Goal: Information Seeking & Learning: Check status

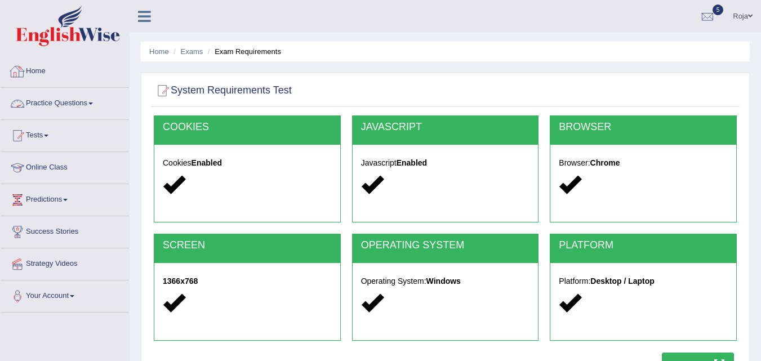
click at [50, 101] on link "Practice Questions" at bounding box center [65, 102] width 128 height 28
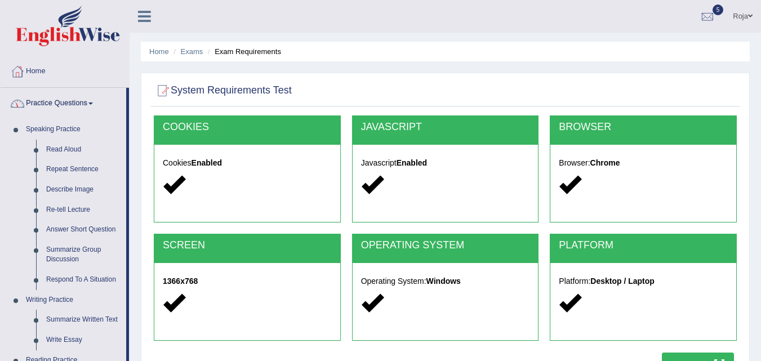
click at [50, 101] on link "Practice Questions" at bounding box center [64, 102] width 126 height 28
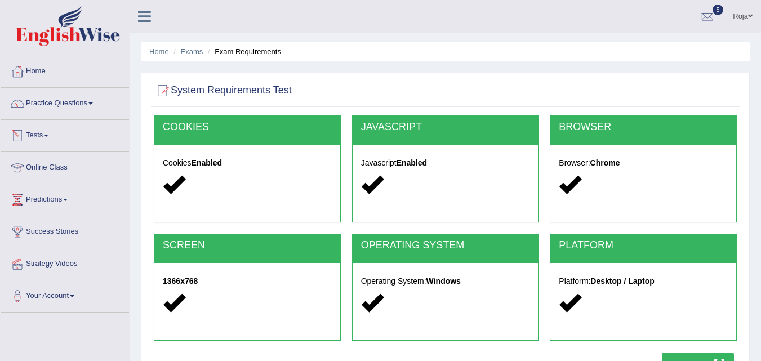
click at [40, 135] on link "Tests" at bounding box center [65, 134] width 128 height 28
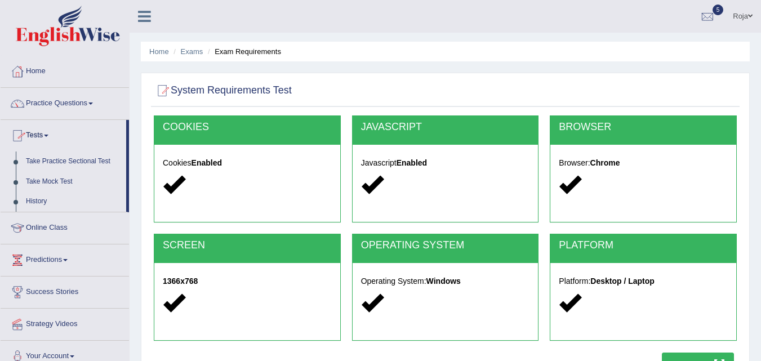
click at [40, 135] on link "Tests" at bounding box center [64, 134] width 126 height 28
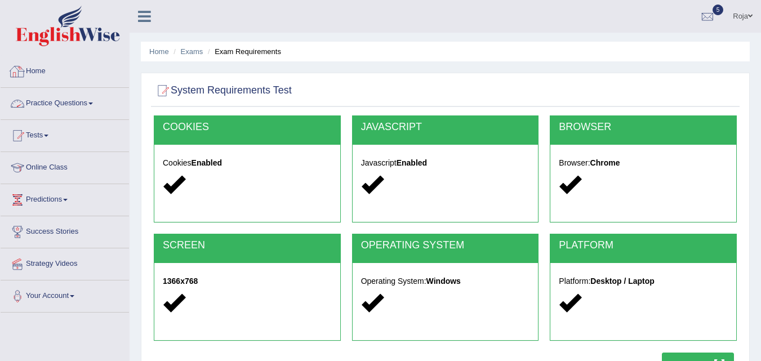
click at [34, 69] on link "Home" at bounding box center [65, 70] width 128 height 28
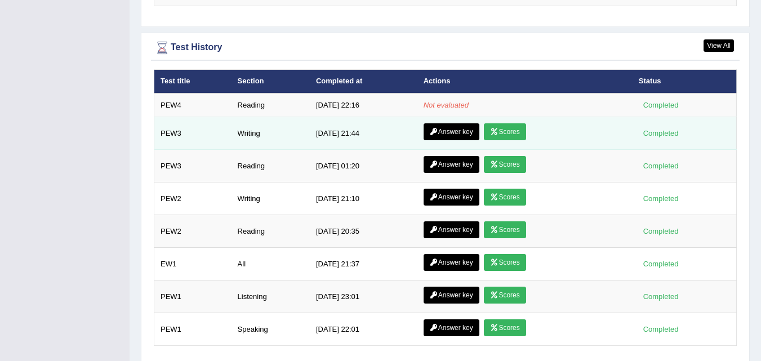
click at [508, 123] on link "Scores" at bounding box center [505, 131] width 42 height 17
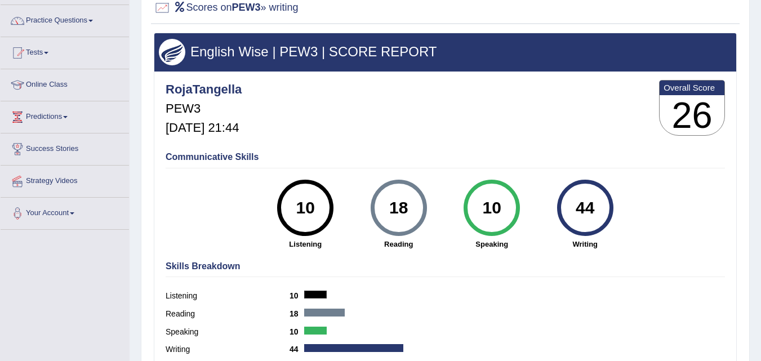
scroll to position [153, 0]
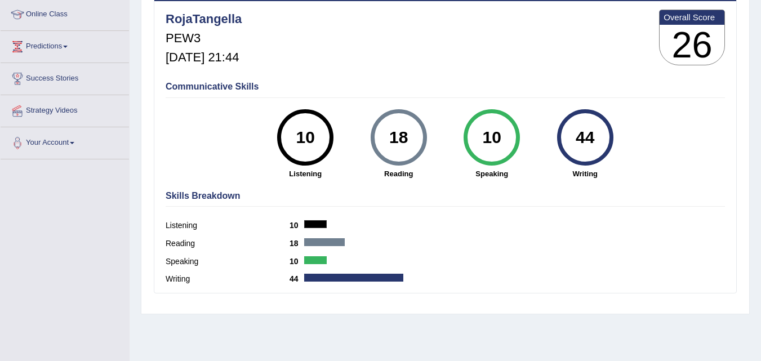
drag, startPoint x: 0, startPoint y: 0, endPoint x: 767, endPoint y: 178, distance: 787.2
click at [760, 178] on html "Toggle navigation Home Practice Questions Speaking Practice Read Aloud Repeat S…" at bounding box center [380, 27] width 761 height 361
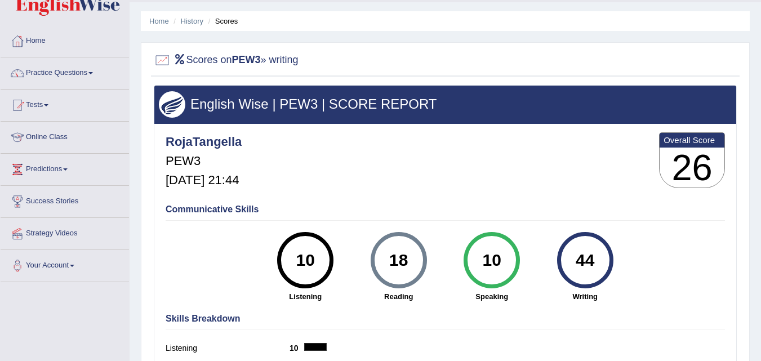
scroll to position [0, 0]
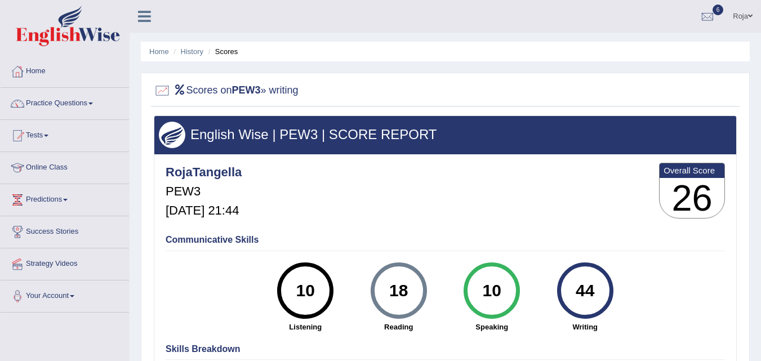
click at [183, 56] on li "History" at bounding box center [187, 51] width 33 height 11
click at [198, 54] on link "History" at bounding box center [192, 51] width 23 height 8
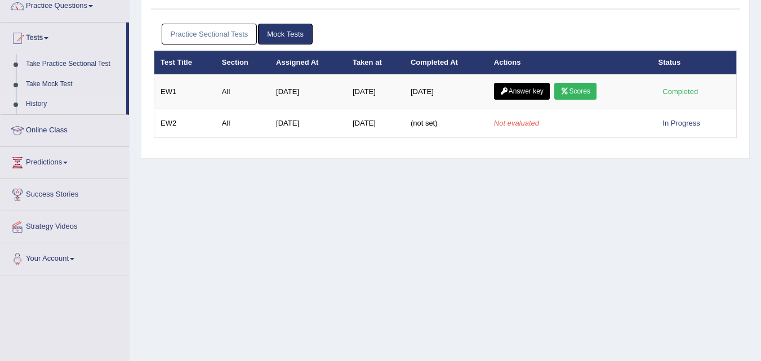
click at [760, 96] on html "Toggle navigation Home Practice Questions Speaking Practice Read Aloud Repeat S…" at bounding box center [380, 83] width 761 height 361
click at [243, 37] on link "Practice Sectional Tests" at bounding box center [210, 34] width 96 height 21
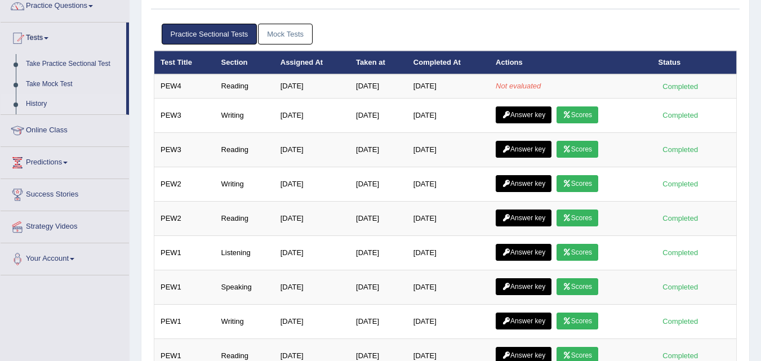
drag, startPoint x: 756, startPoint y: 111, endPoint x: 756, endPoint y: 127, distance: 16.3
click at [756, 127] on div "Home Exam History Test History Practice Sectional Tests Mock Tests Test Title S…" at bounding box center [444, 184] width 631 height 563
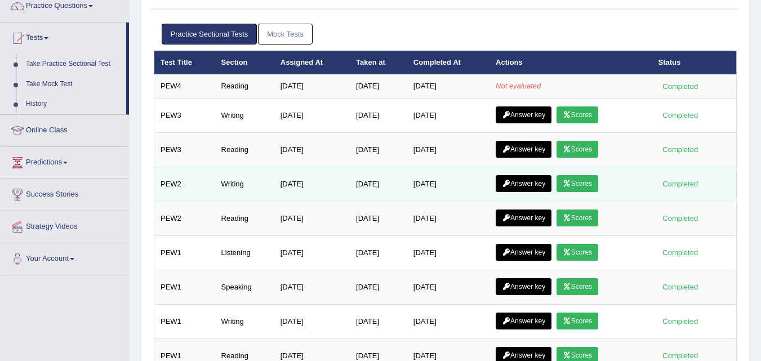
click at [570, 190] on link "Scores" at bounding box center [577, 183] width 42 height 17
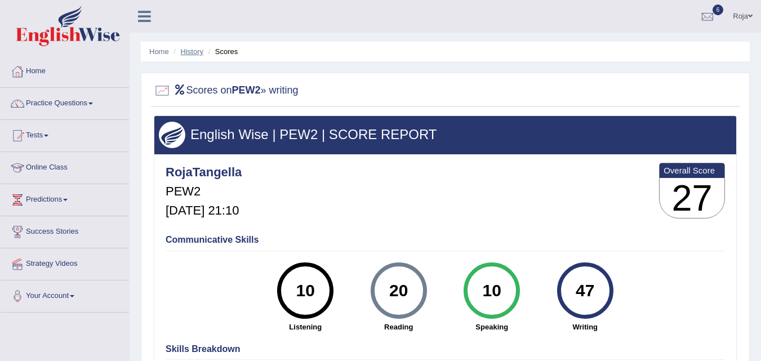
click at [182, 48] on link "History" at bounding box center [192, 51] width 23 height 8
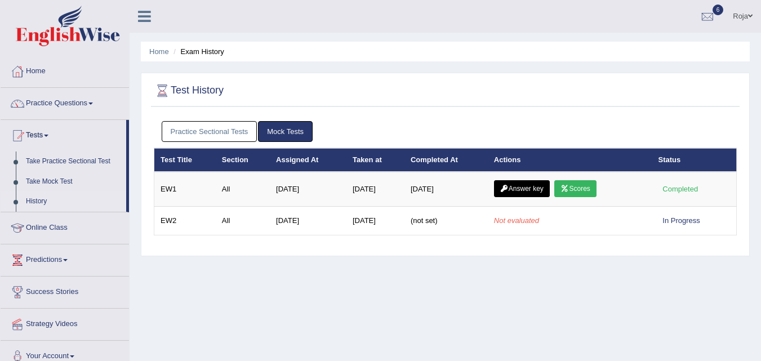
click at [233, 133] on link "Practice Sectional Tests" at bounding box center [210, 131] width 96 height 21
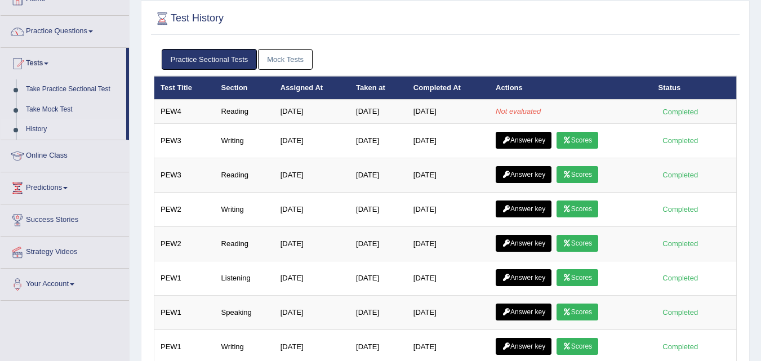
scroll to position [148, 0]
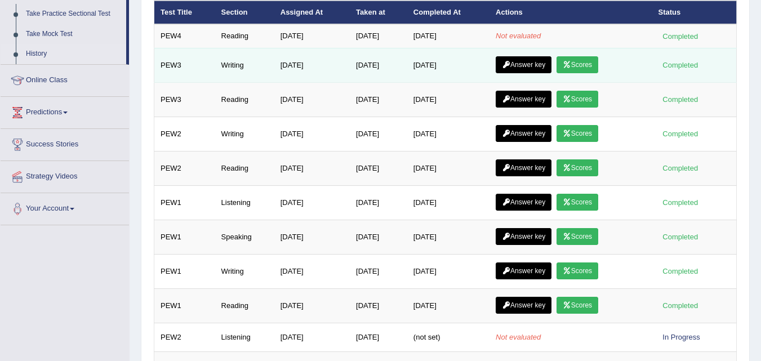
click at [588, 70] on link "Scores" at bounding box center [577, 64] width 42 height 17
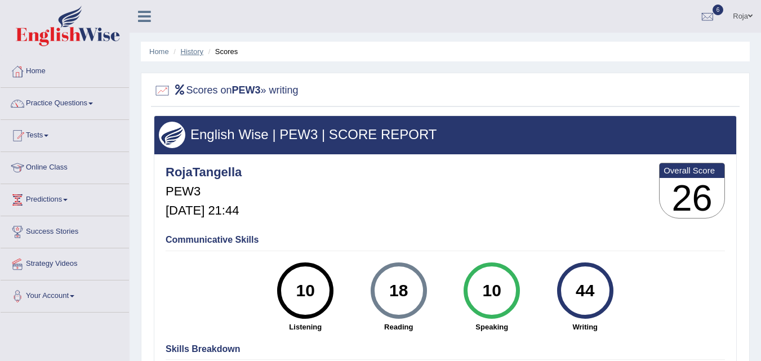
click at [195, 52] on link "History" at bounding box center [192, 51] width 23 height 8
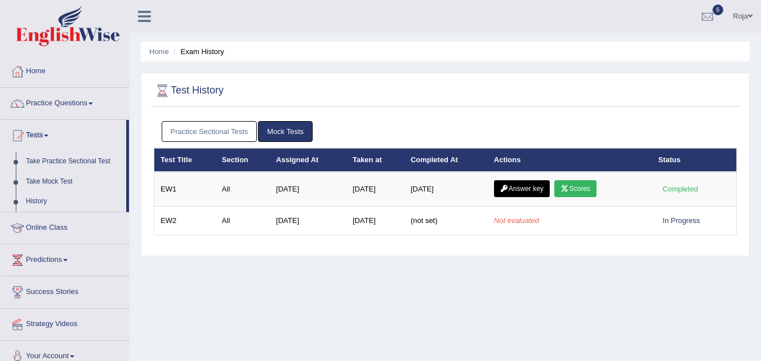
click at [198, 130] on link "Practice Sectional Tests" at bounding box center [210, 131] width 96 height 21
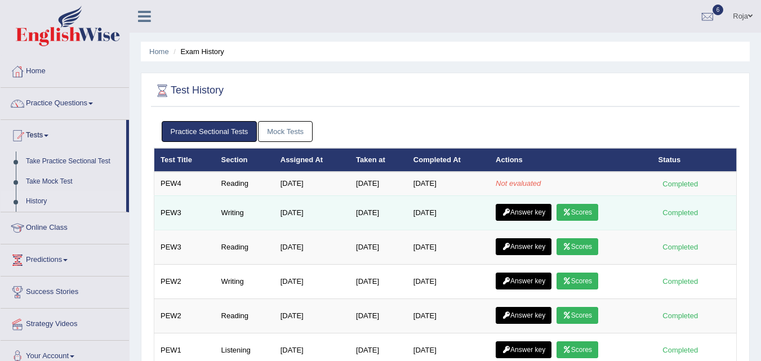
click at [534, 217] on link "Answer key" at bounding box center [523, 212] width 56 height 17
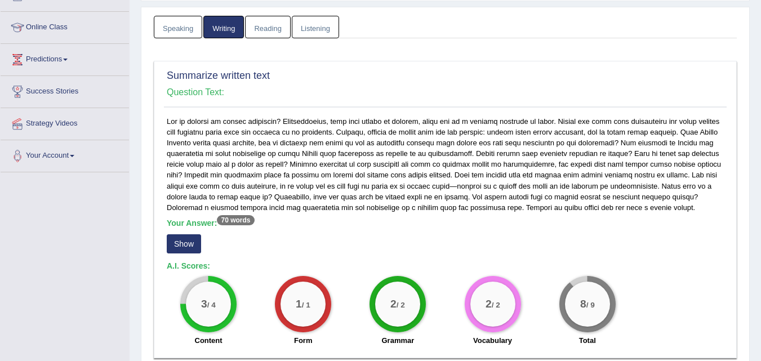
scroll to position [139, 0]
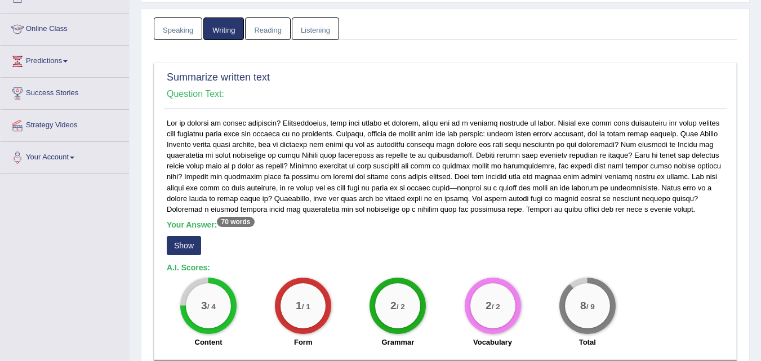
drag, startPoint x: 0, startPoint y: 0, endPoint x: 769, endPoint y: 105, distance: 775.6
click at [760, 105] on html "Toggle navigation Home Practice Questions Speaking Practice Read Aloud Repeat S…" at bounding box center [380, 41] width 761 height 361
click at [178, 248] on button "Show" at bounding box center [184, 245] width 34 height 19
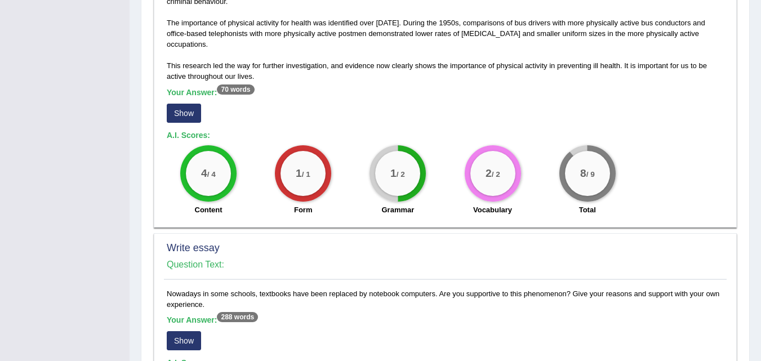
scroll to position [626, 0]
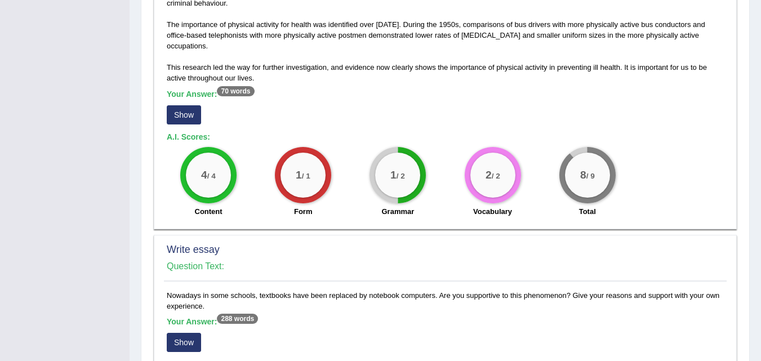
click at [187, 114] on button "Show" at bounding box center [184, 114] width 34 height 19
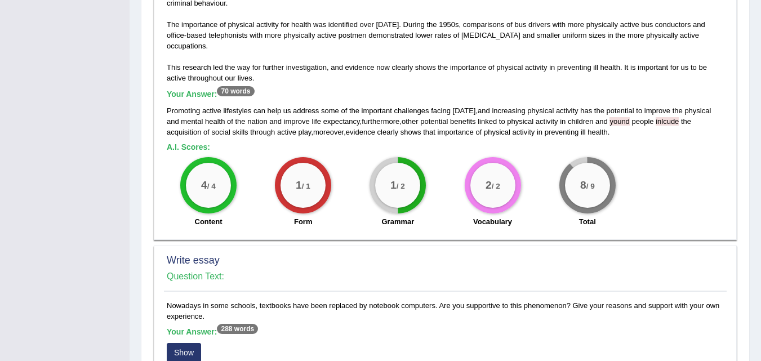
click at [615, 125] on span "yound" at bounding box center [619, 121] width 20 height 8
click at [655, 125] on span "inlcude" at bounding box center [666, 121] width 23 height 8
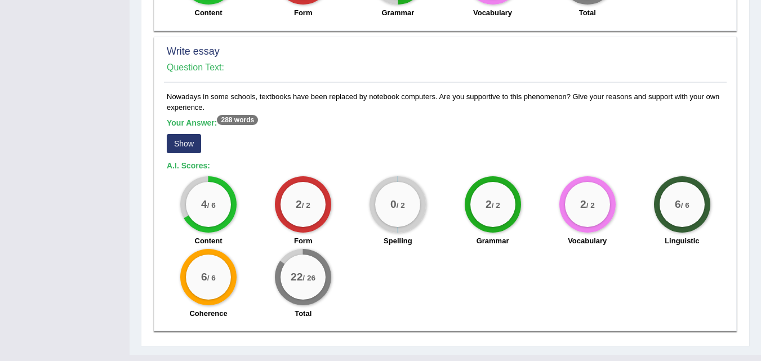
scroll to position [856, 0]
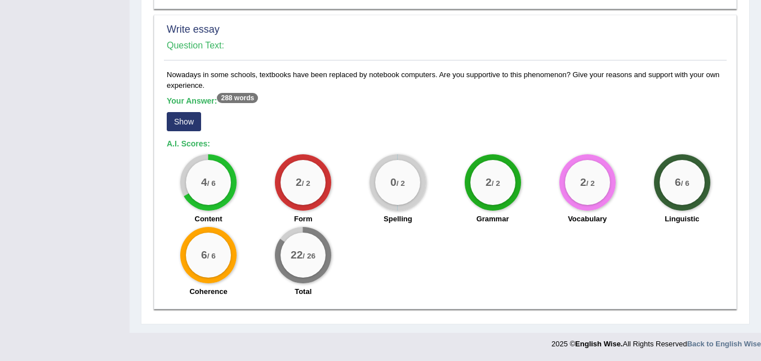
click at [182, 133] on div "Your Answer: 288 words Show" at bounding box center [445, 115] width 557 height 38
click at [185, 128] on button "Show" at bounding box center [184, 121] width 34 height 19
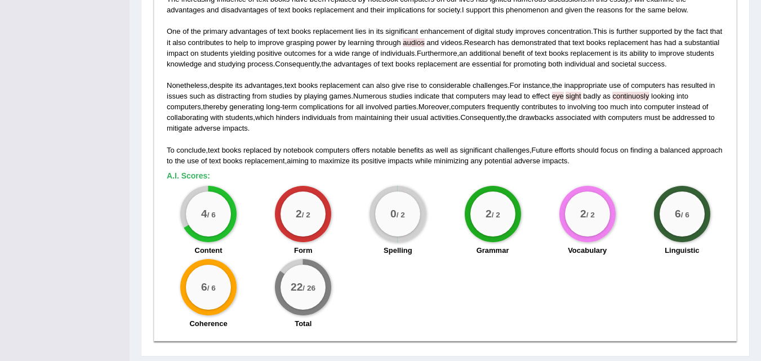
scroll to position [977, 0]
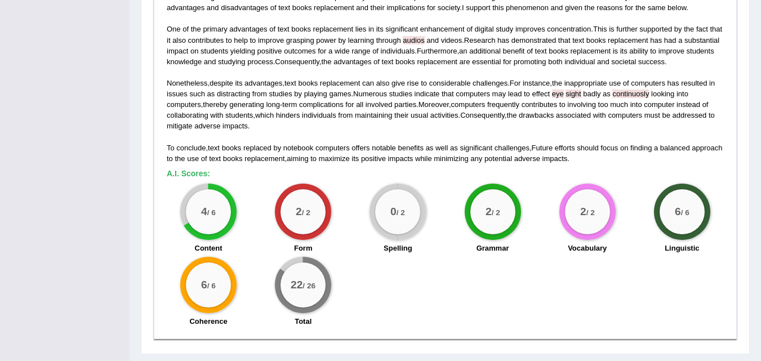
click at [564, 98] on span "eye" at bounding box center [558, 94] width 12 height 8
click at [633, 109] on div "The increasing influence of text books have been replaced by notebook computers…" at bounding box center [445, 78] width 557 height 172
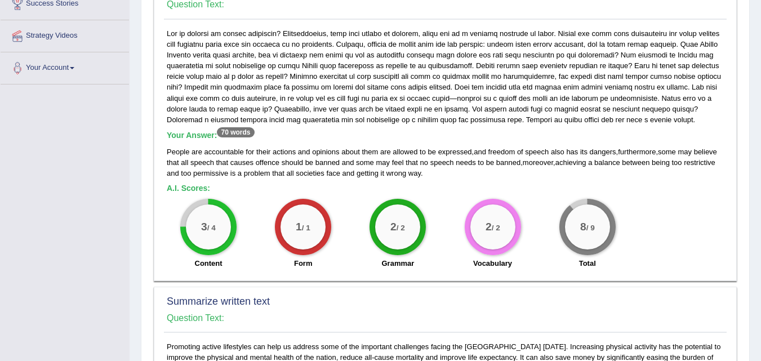
scroll to position [0, 0]
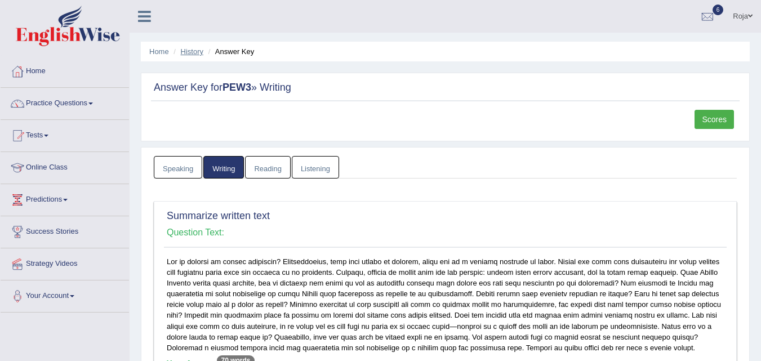
click at [197, 51] on link "History" at bounding box center [192, 51] width 23 height 8
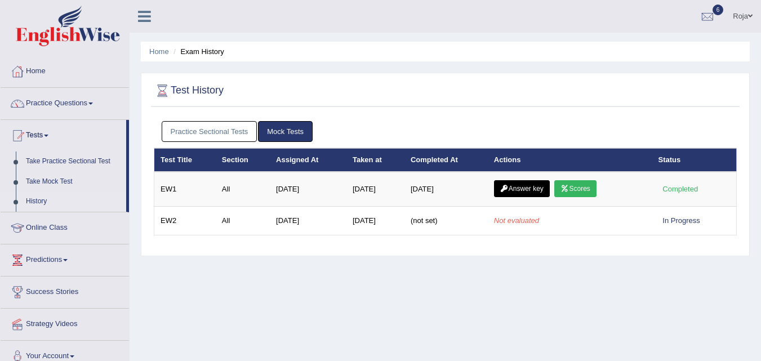
click at [202, 140] on link "Practice Sectional Tests" at bounding box center [210, 131] width 96 height 21
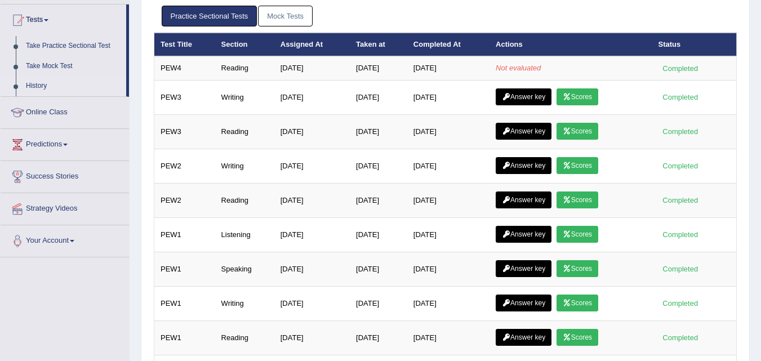
scroll to position [121, 0]
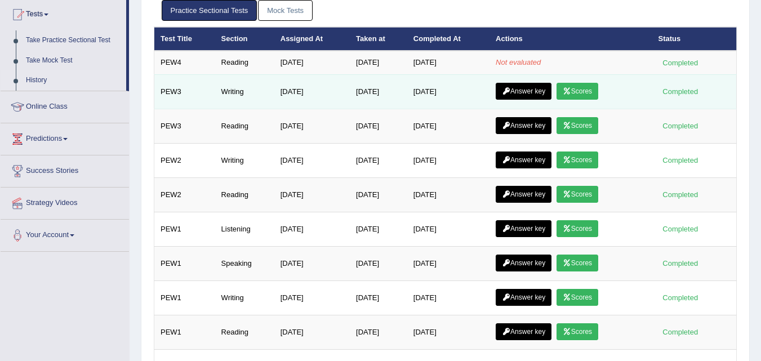
click at [540, 88] on link "Answer key" at bounding box center [523, 91] width 56 height 17
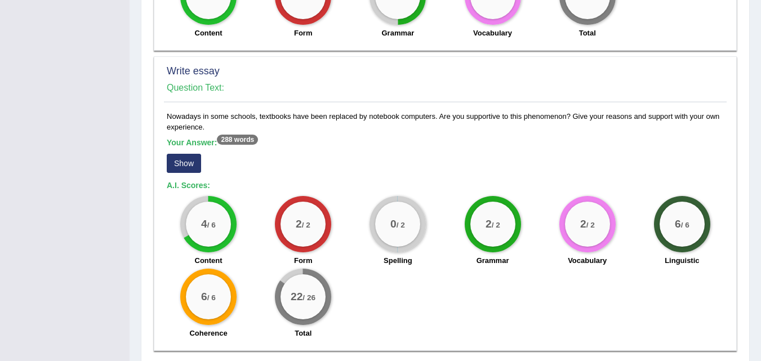
scroll to position [802, 0]
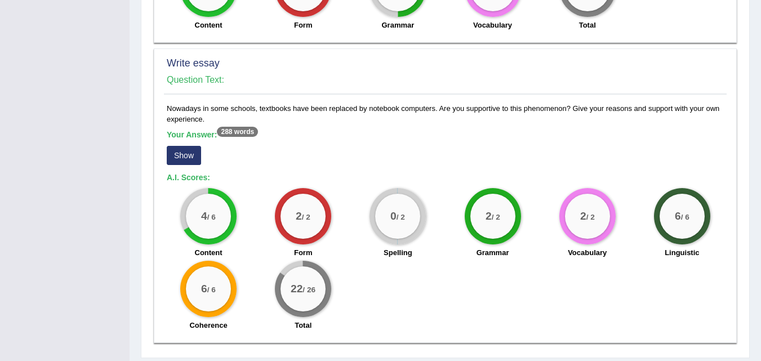
drag, startPoint x: 0, startPoint y: 0, endPoint x: 731, endPoint y: 330, distance: 801.8
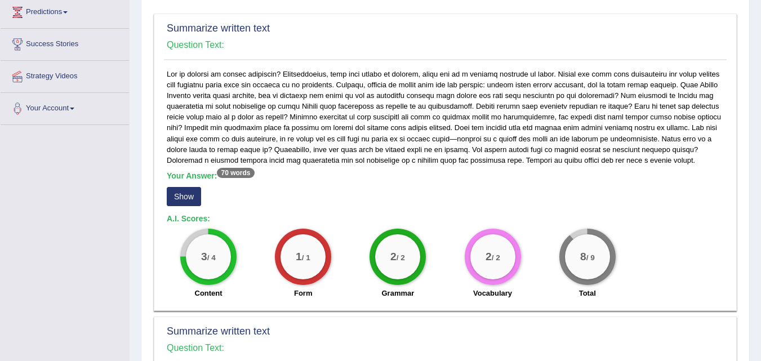
scroll to position [0, 0]
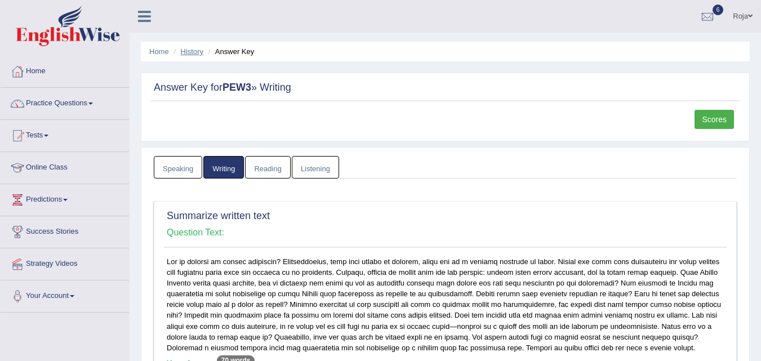
click at [193, 50] on link "History" at bounding box center [192, 51] width 23 height 8
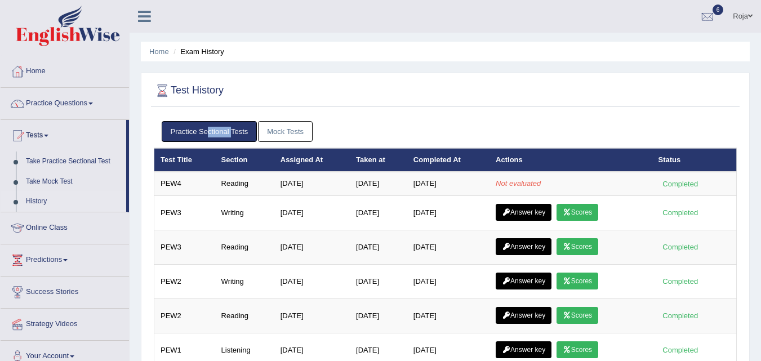
drag, startPoint x: 764, startPoint y: 68, endPoint x: 769, endPoint y: 32, distance: 36.3
click at [760, 32] on html "Toggle navigation Home Practice Questions Speaking Practice Read Aloud Repeat S…" at bounding box center [380, 180] width 761 height 361
